Goal: Task Accomplishment & Management: Use online tool/utility

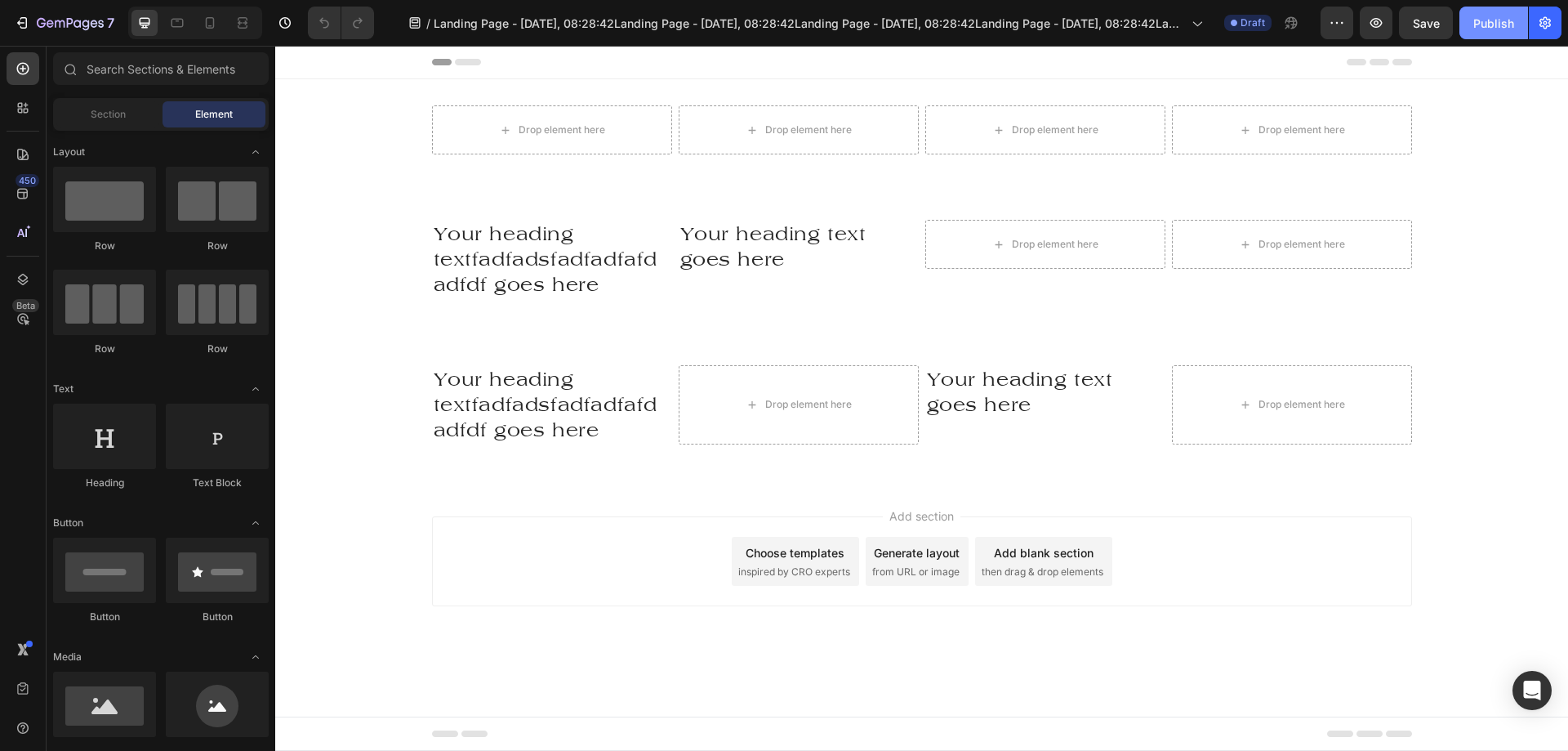
click at [1490, 34] on button "Publish" at bounding box center [1493, 23] width 69 height 33
click at [46, 25] on icon "button" at bounding box center [69, 24] width 67 height 14
click at [1486, 32] on button "Publish" at bounding box center [1493, 23] width 69 height 33
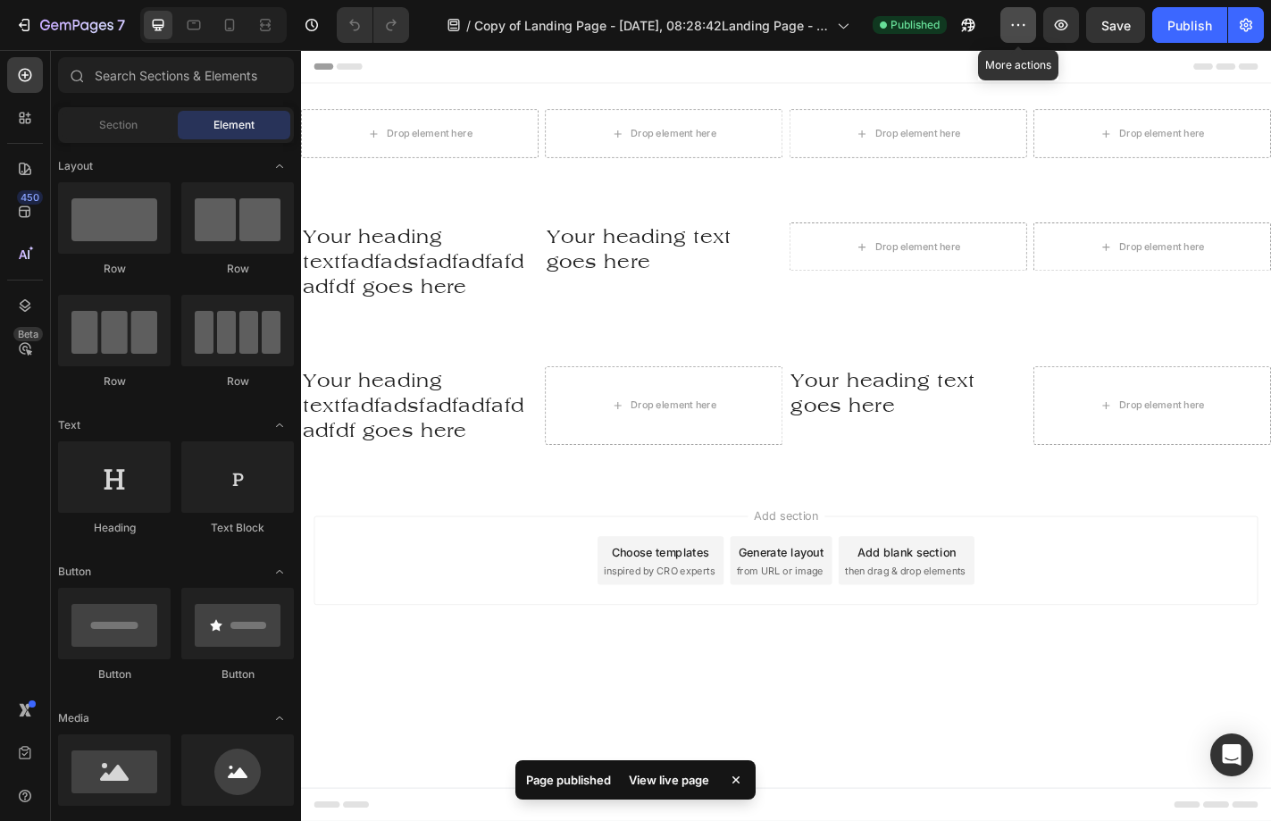
click at [1021, 29] on icon "button" at bounding box center [1018, 25] width 18 height 18
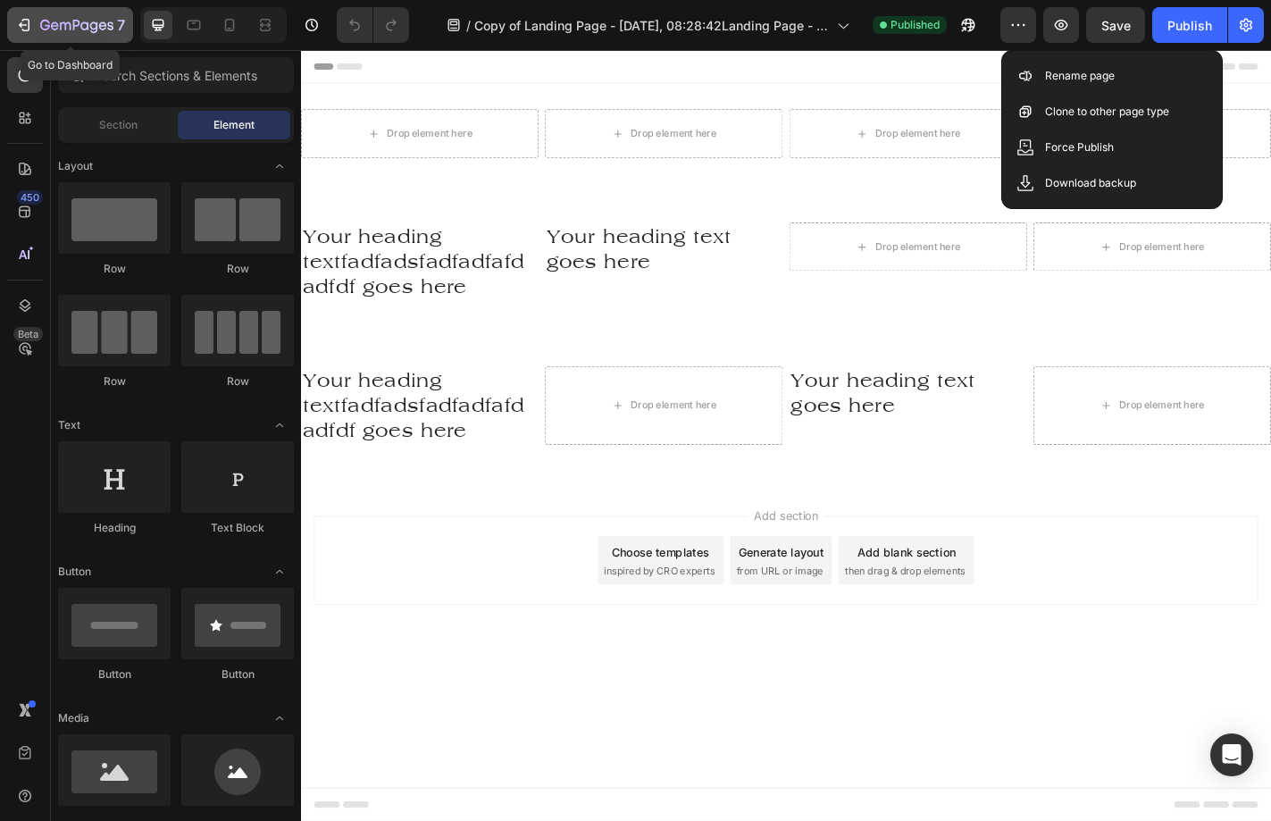
click at [63, 9] on button "7" at bounding box center [70, 25] width 126 height 36
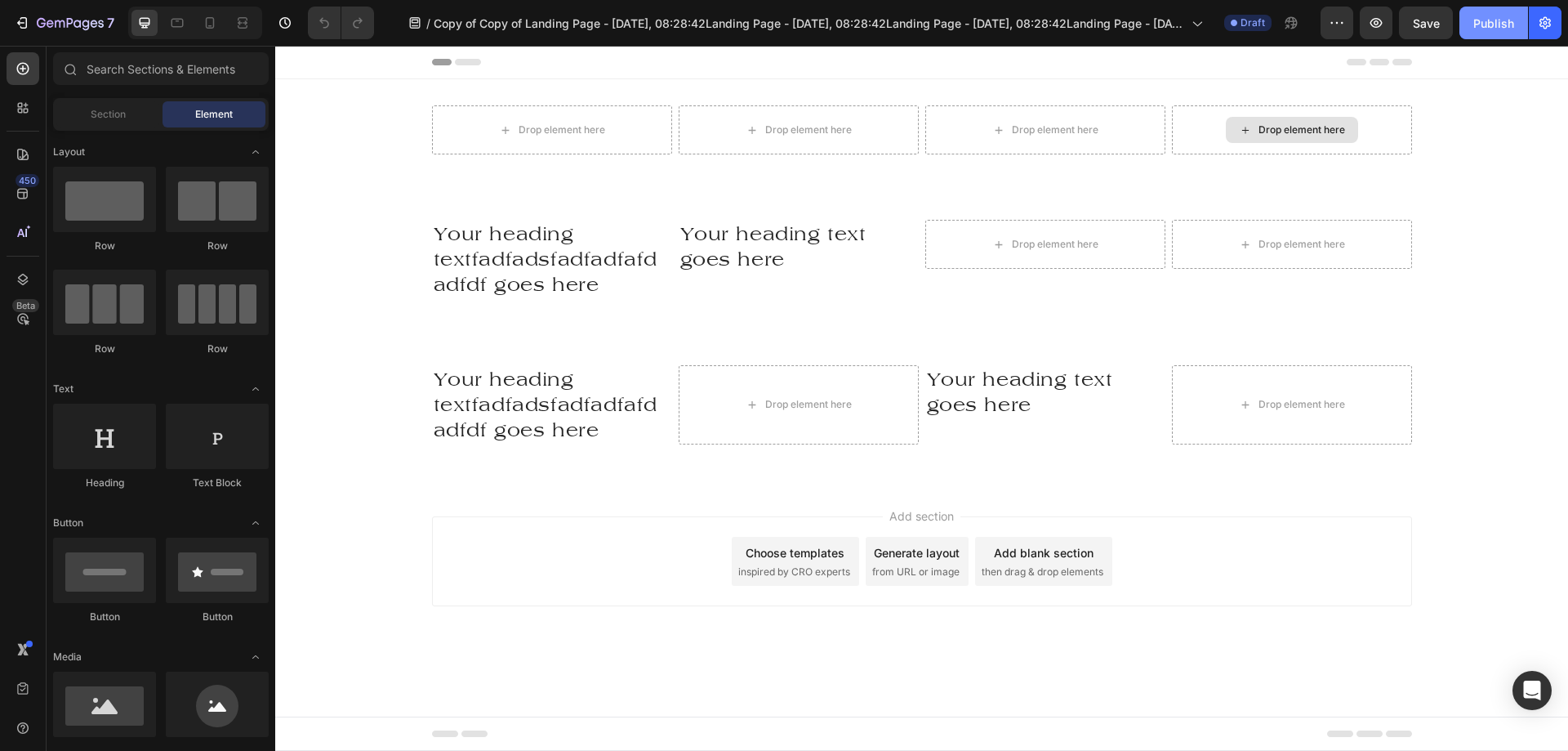
click at [1494, 23] on div "Publish" at bounding box center [1493, 23] width 41 height 17
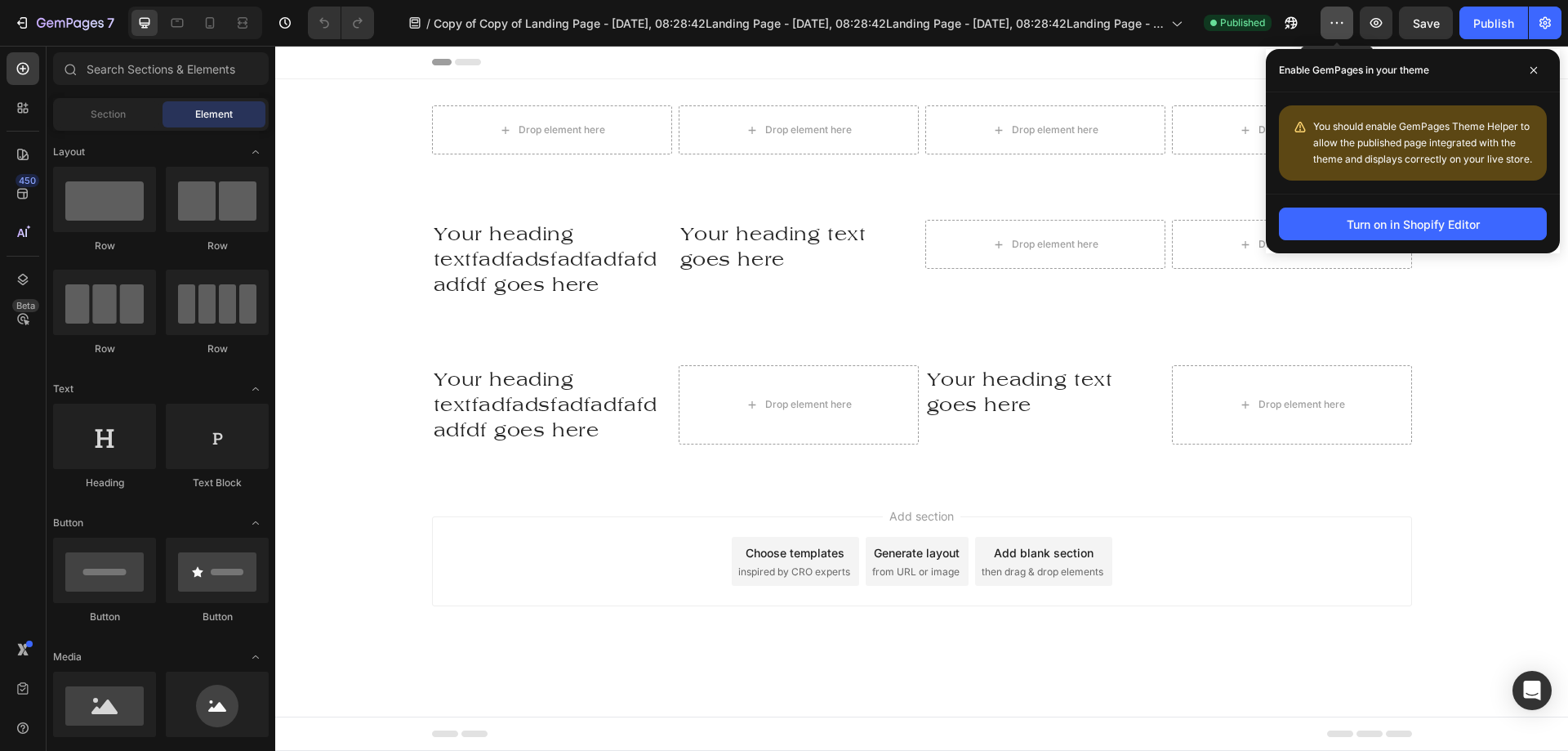
click at [1338, 16] on icon "button" at bounding box center [1337, 23] width 16 height 16
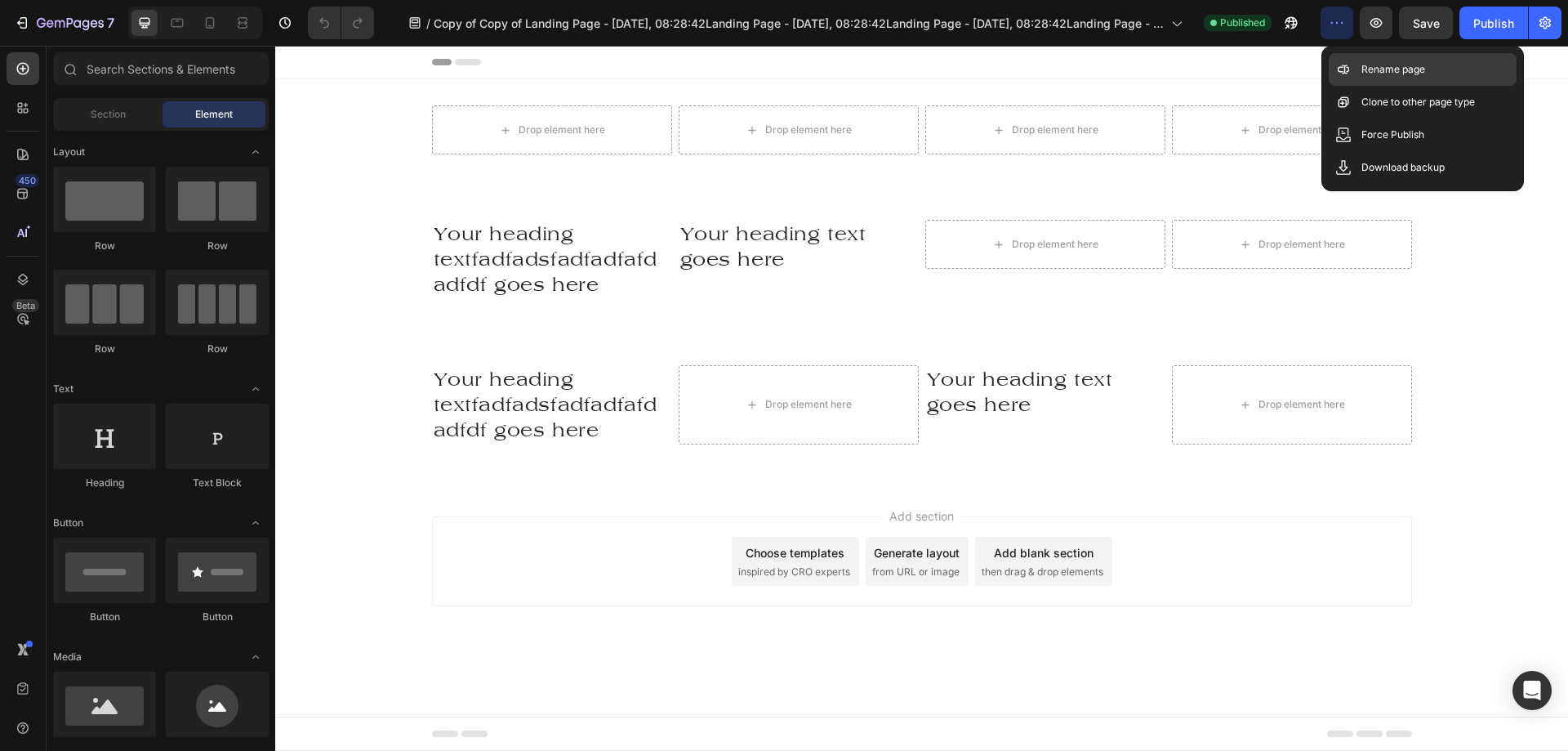
click at [1388, 66] on p "Rename page" at bounding box center [1393, 70] width 64 height 16
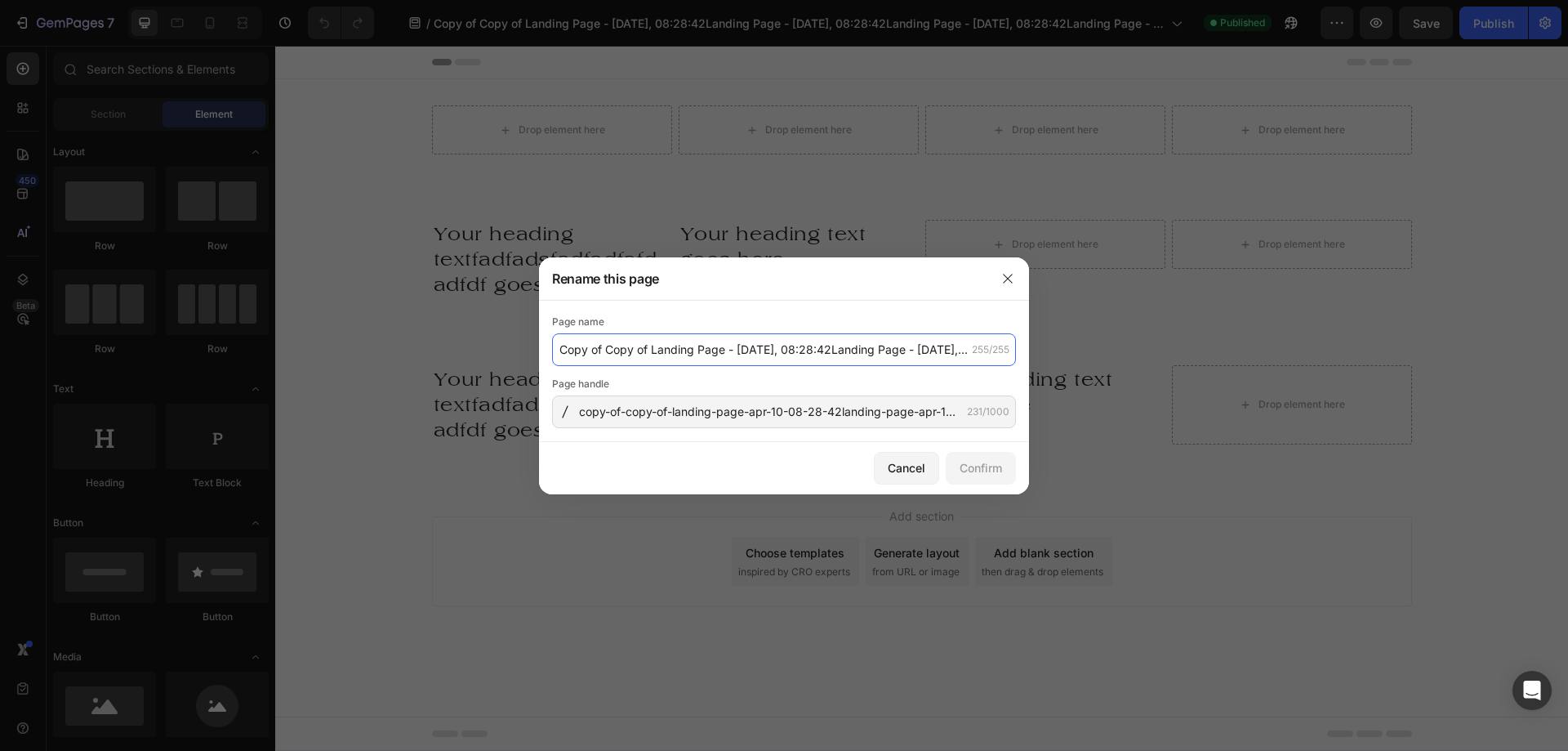
click at [905, 349] on input "Copy of Copy of Landing Page - Apr 10, 08:28:42Landing Page - Apr 10, 08:28:42L…" at bounding box center [784, 349] width 464 height 33
type input "Copy of Copy of Landing Page - Apr 10, 08:28:42Landing Page - Apr 10, 08:28:42L…"
click at [991, 463] on div "Confirm" at bounding box center [981, 467] width 42 height 17
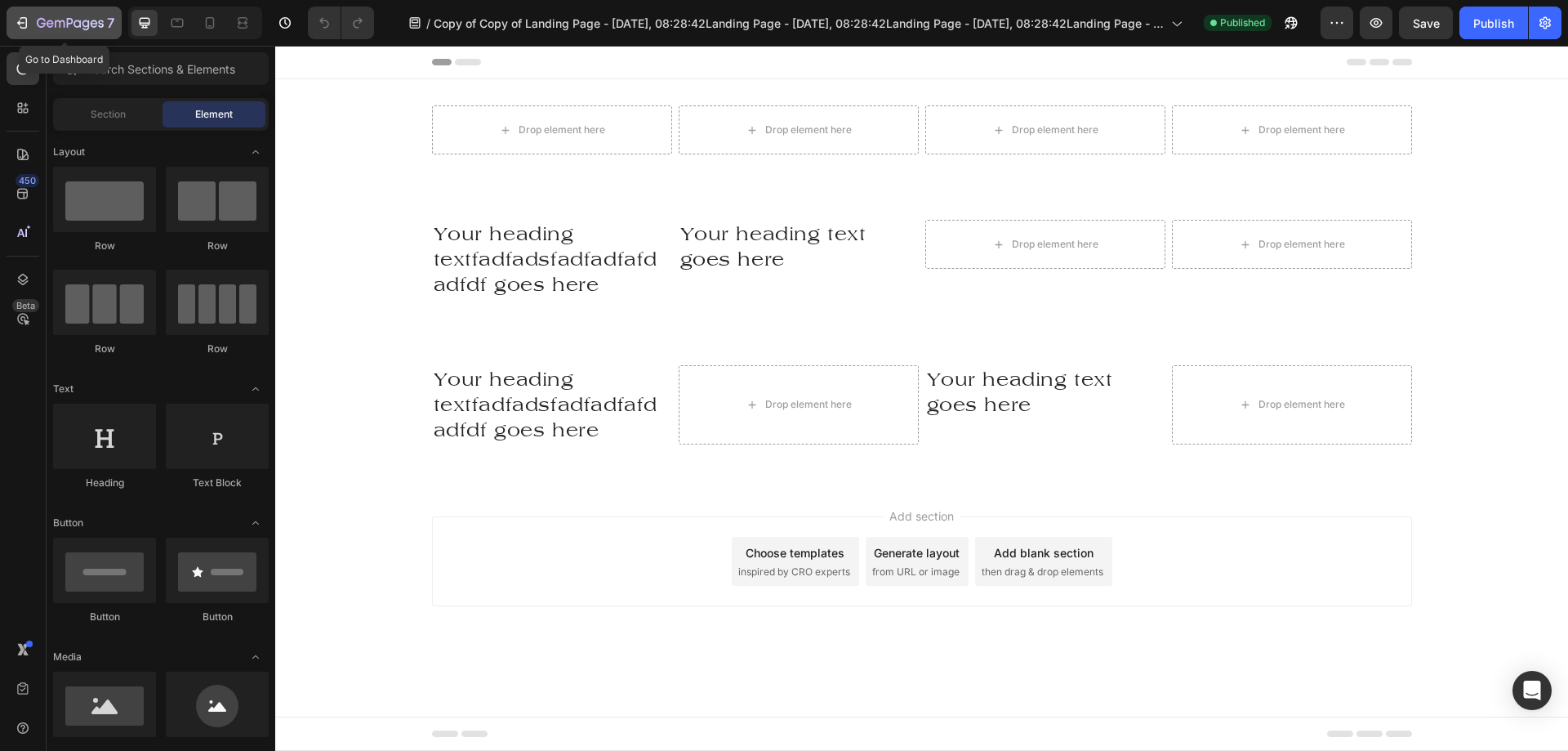
click at [78, 18] on icon "button" at bounding box center [69, 24] width 67 height 14
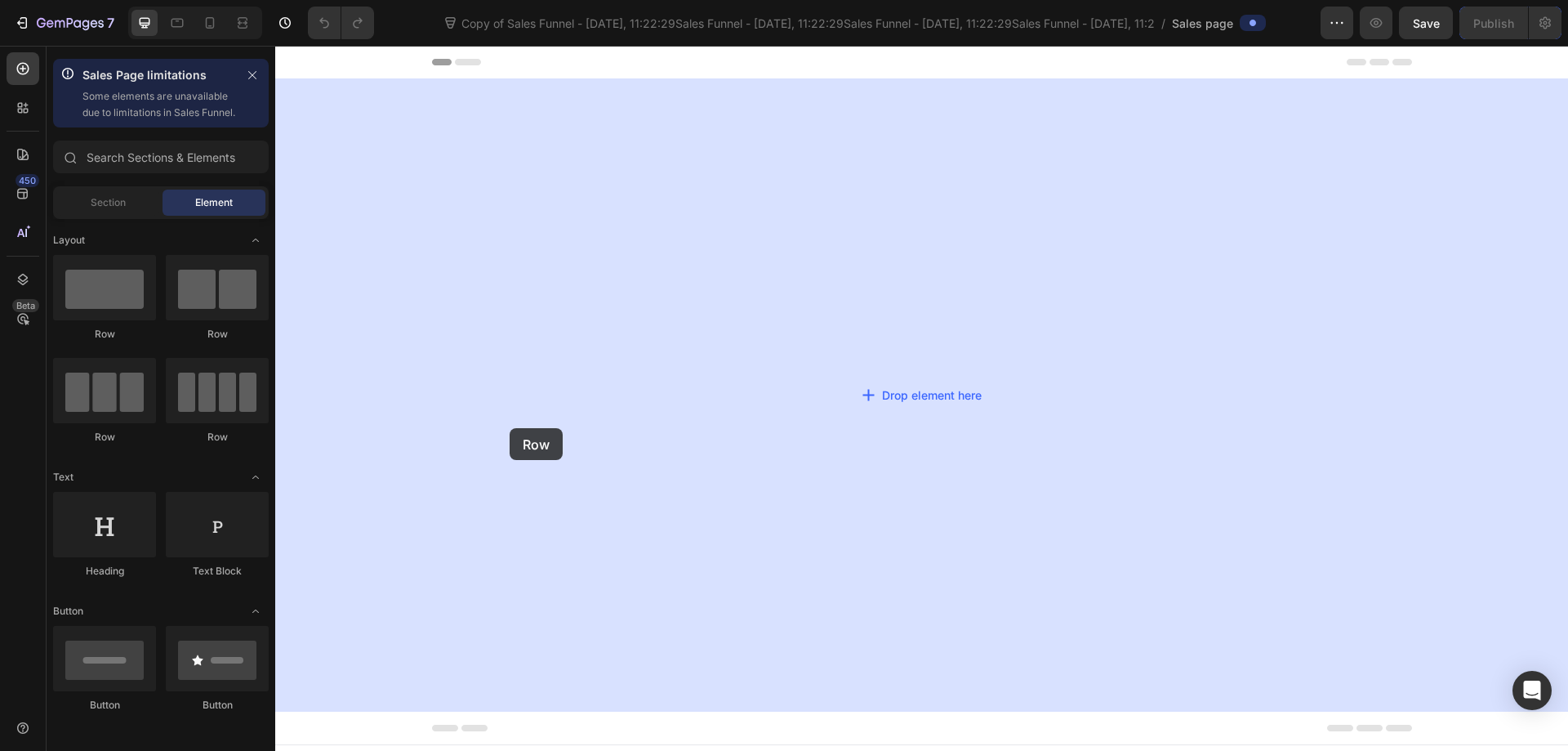
drag, startPoint x: 469, startPoint y: 474, endPoint x: 1679, endPoint y: 77, distance: 1273.5
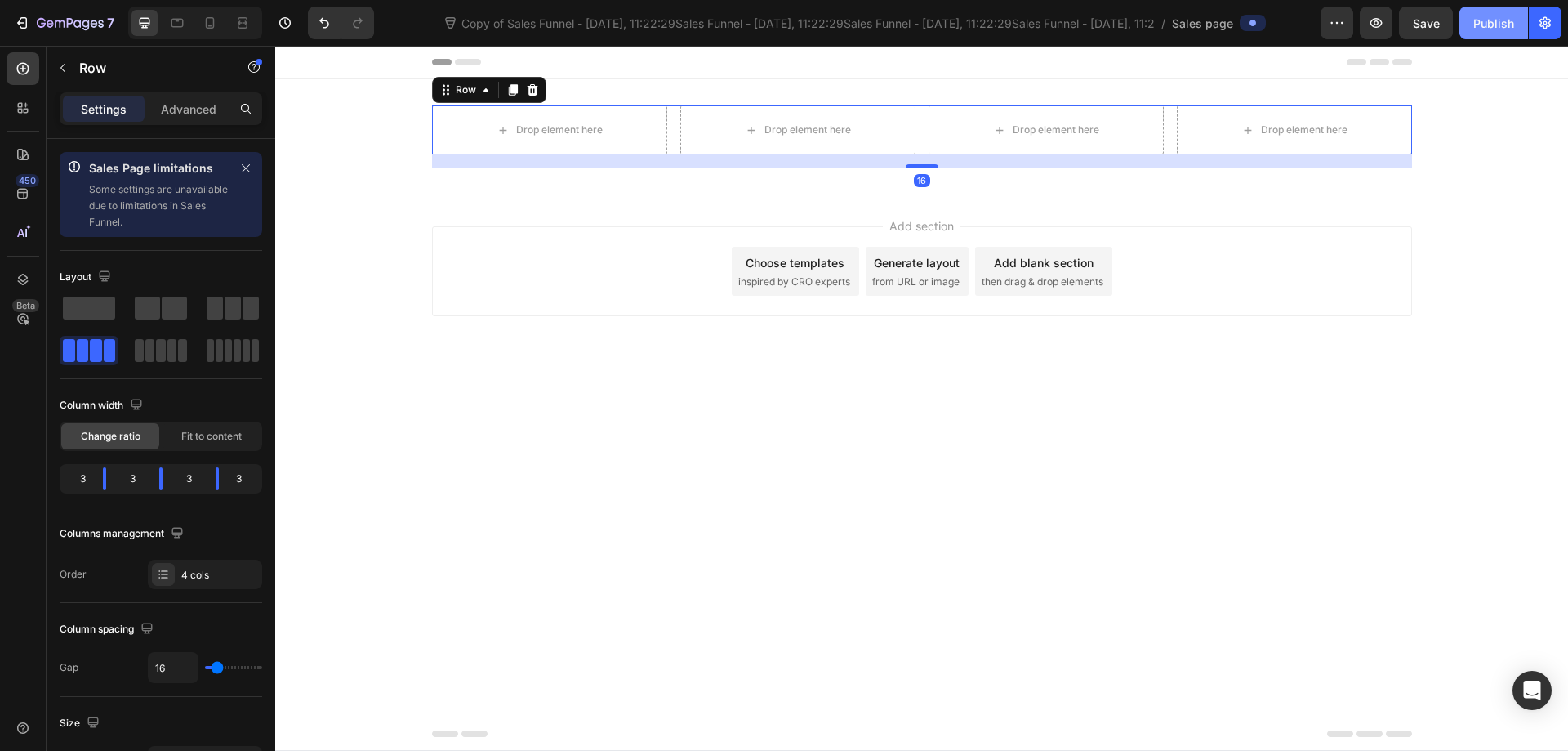
click at [1488, 28] on div "Publish" at bounding box center [1493, 23] width 41 height 17
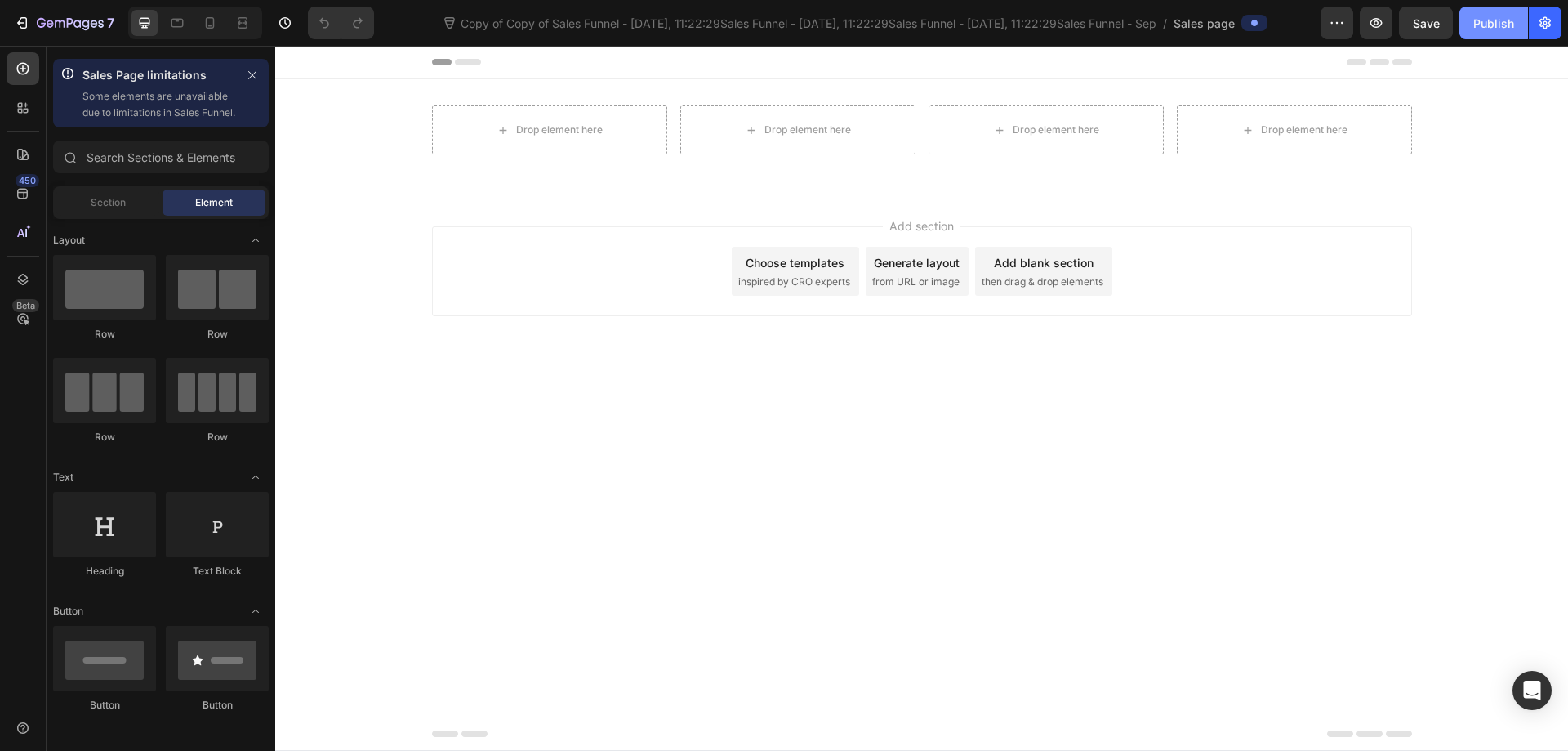
click at [1479, 27] on div "Publish" at bounding box center [1493, 23] width 41 height 17
click at [1480, 33] on button "Publish" at bounding box center [1493, 23] width 69 height 33
click at [1503, 25] on div "Publish" at bounding box center [1493, 23] width 41 height 17
